Goal: Find specific page/section: Find specific page/section

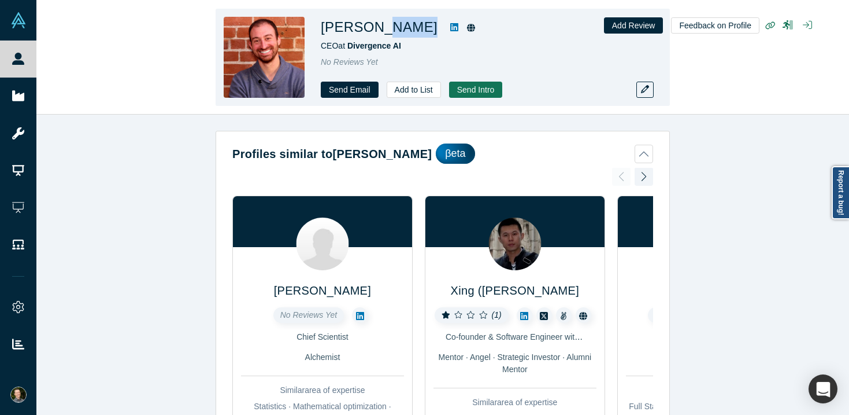
drag, startPoint x: 432, startPoint y: 25, endPoint x: 380, endPoint y: 27, distance: 51.5
click at [380, 27] on div "[PERSON_NAME]" at bounding box center [483, 27] width 324 height 21
copy div "[PERSON_NAME]"
